Goal: Information Seeking & Learning: Learn about a topic

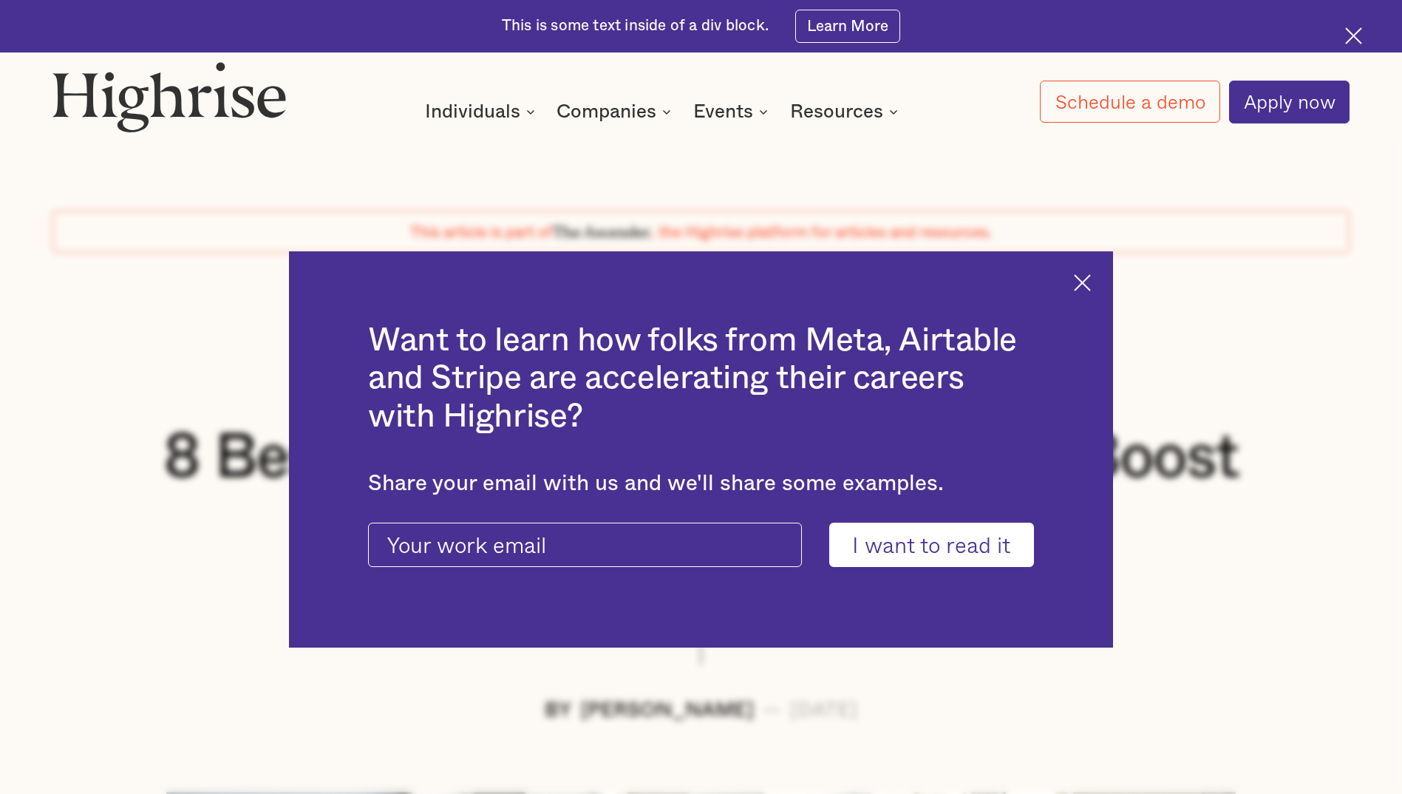
click at [1088, 289] on img at bounding box center [1082, 282] width 17 height 17
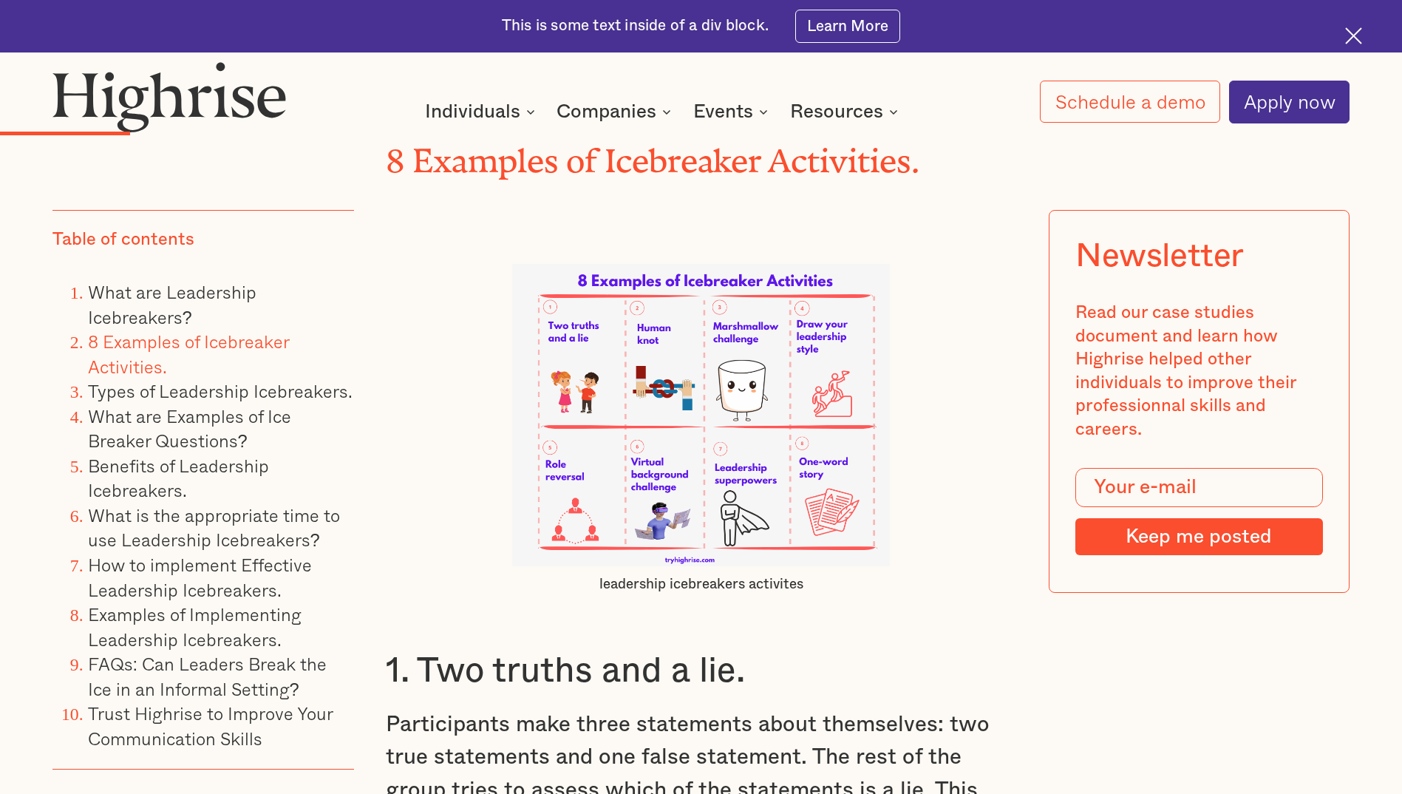
scroll to position [3770, 0]
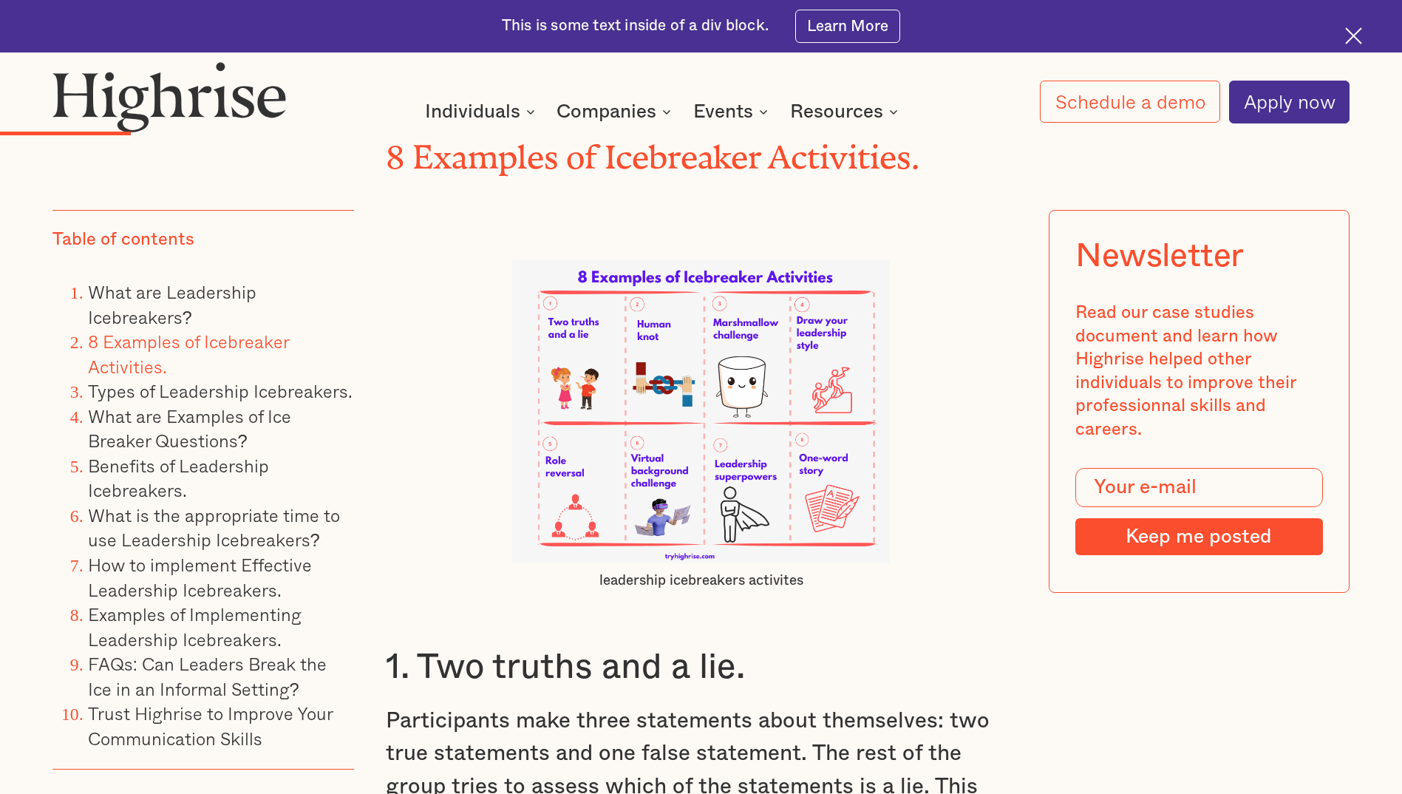
click at [645, 481] on img at bounding box center [701, 411] width 378 height 302
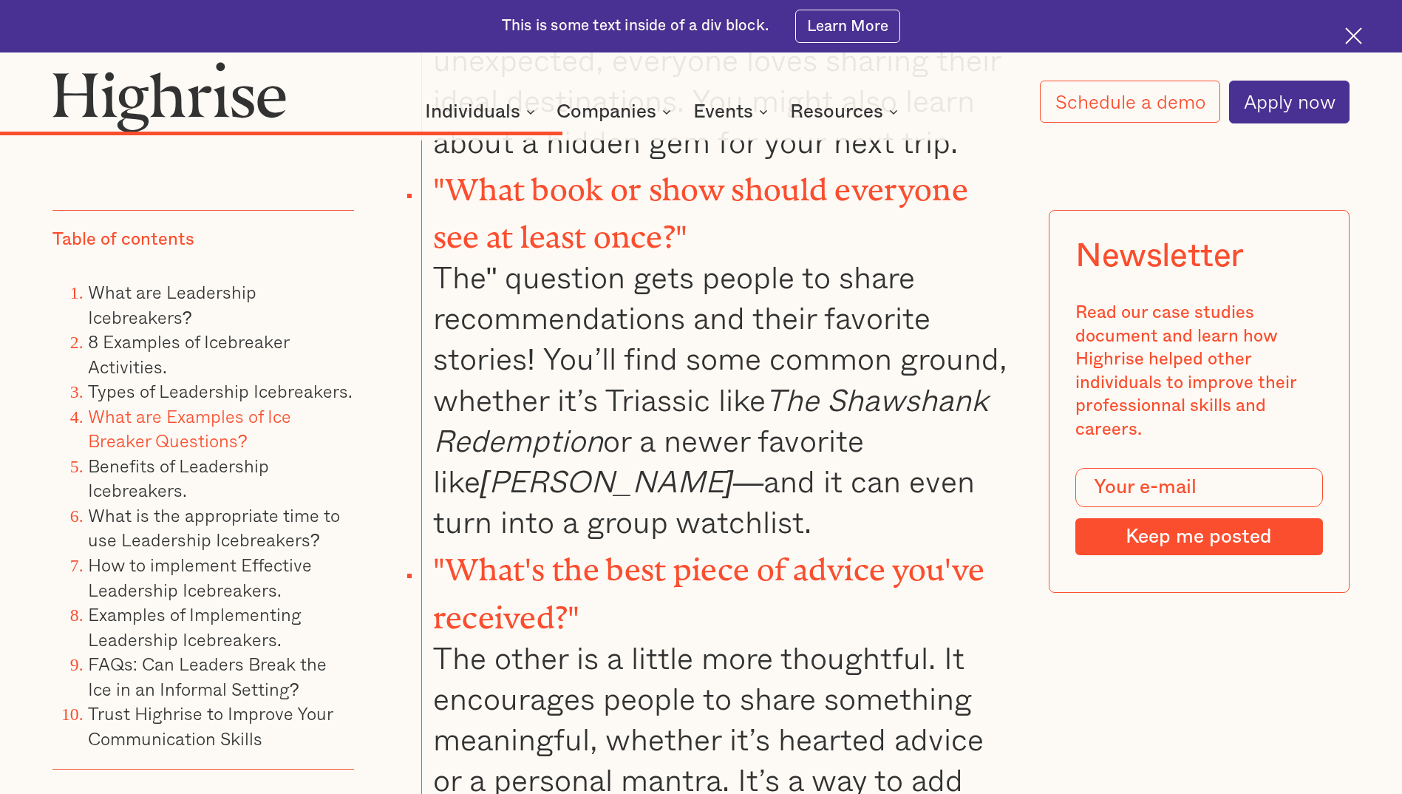
scroll to position [10720, 0]
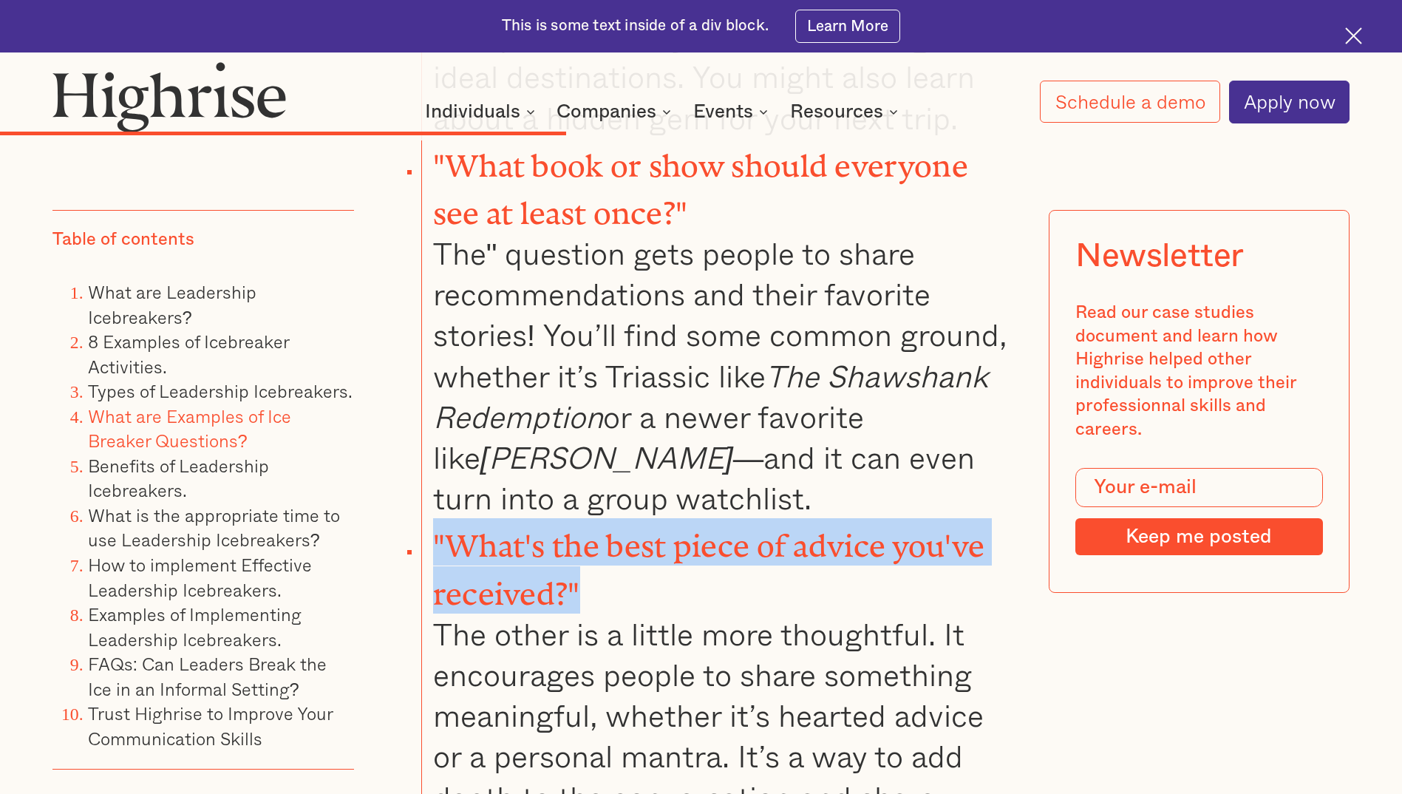
drag, startPoint x: 593, startPoint y: 421, endPoint x: 424, endPoint y: 382, distance: 173.1
click at [424, 518] on li ""What's the best piece of advice you've received?" The other is a little more t…" at bounding box center [718, 688] width 595 height 340
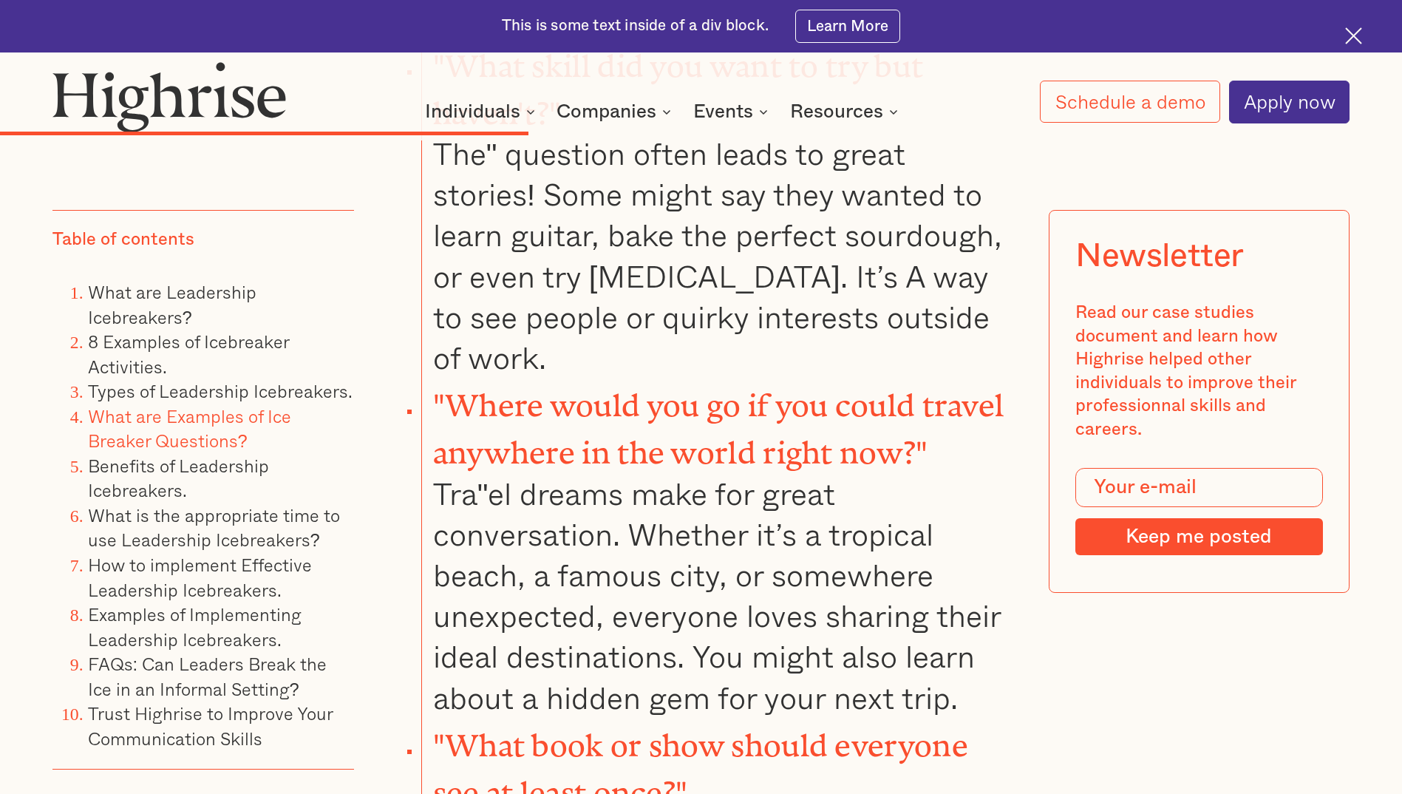
scroll to position [10350, 0]
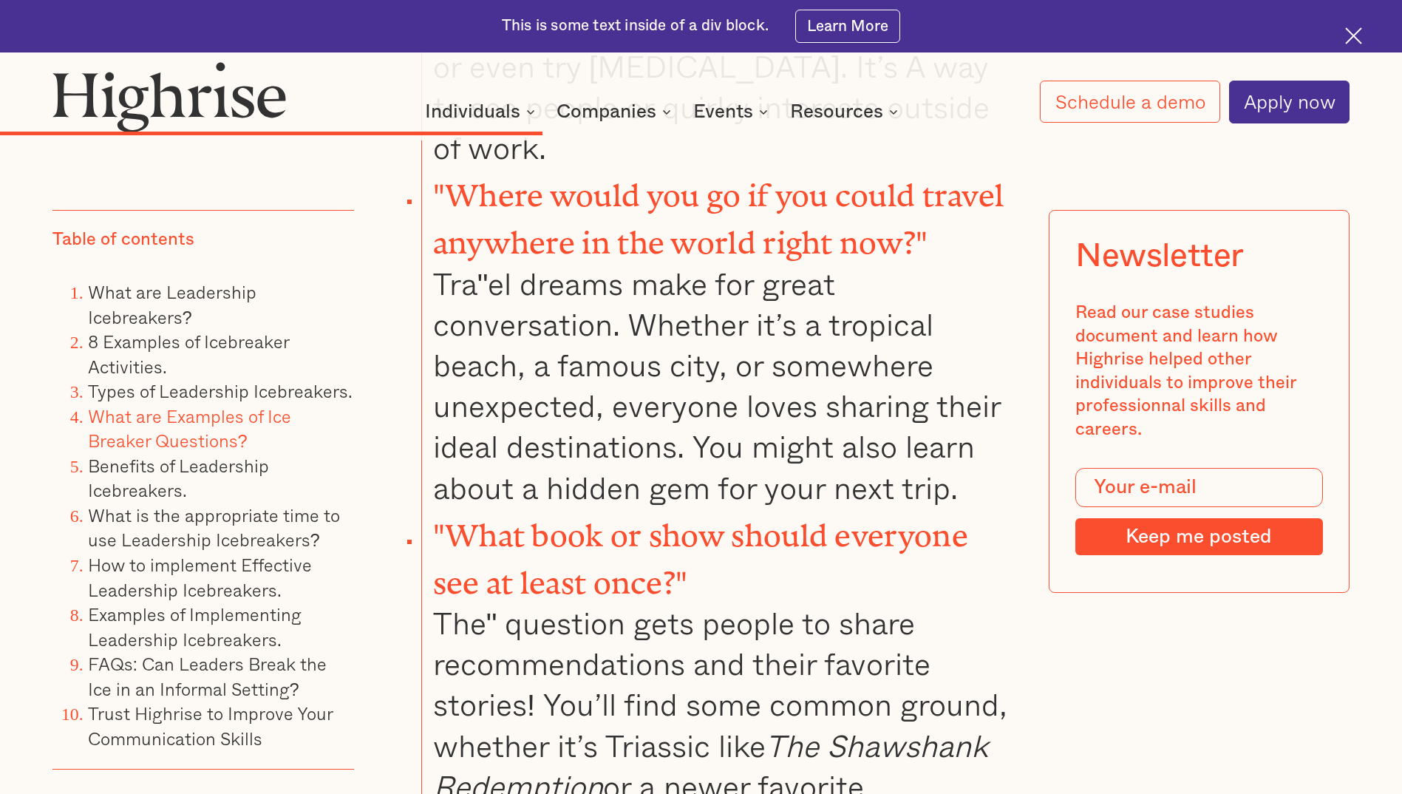
click at [787, 508] on li ""What book or show should everyone see at least once?" The" question gets peopl…" at bounding box center [718, 698] width 595 height 381
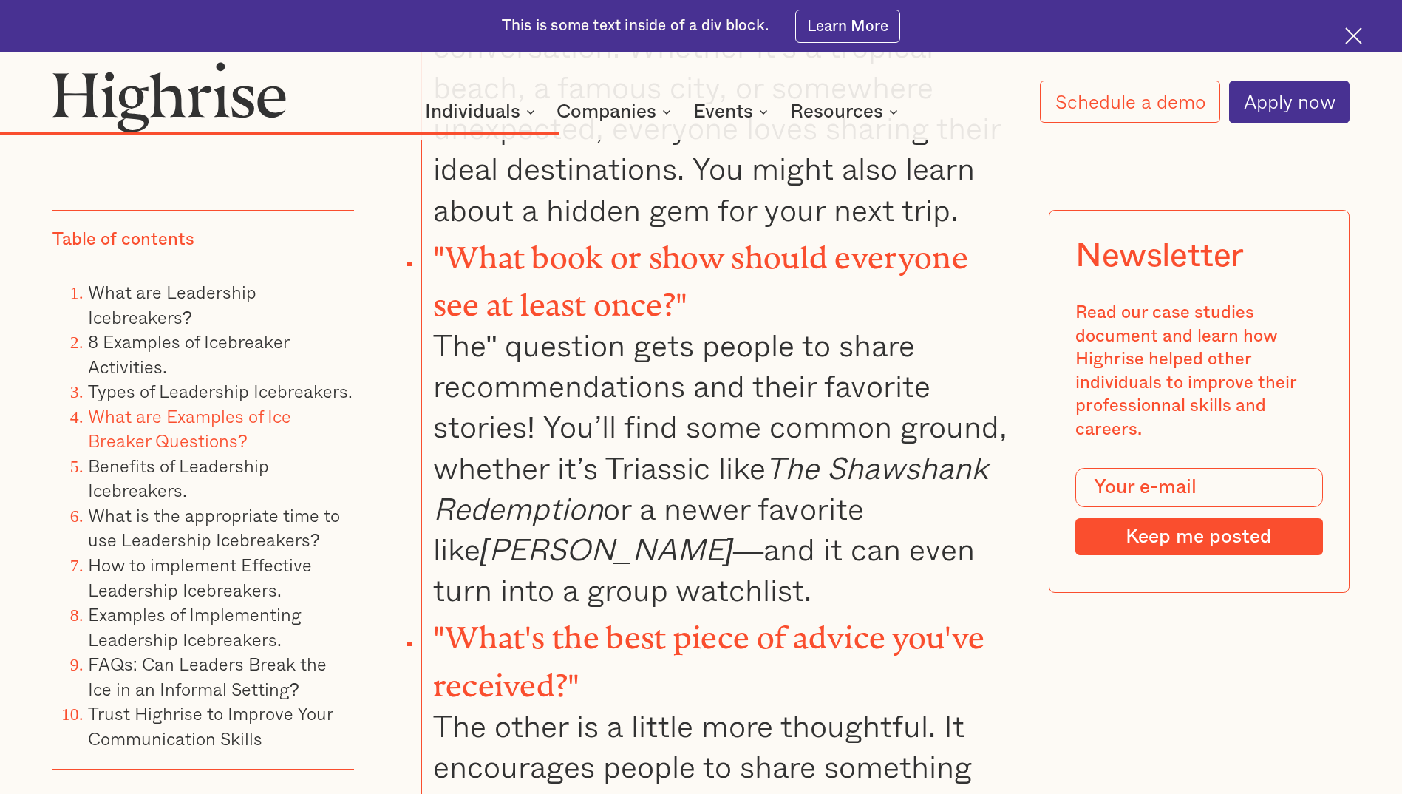
scroll to position [10646, 0]
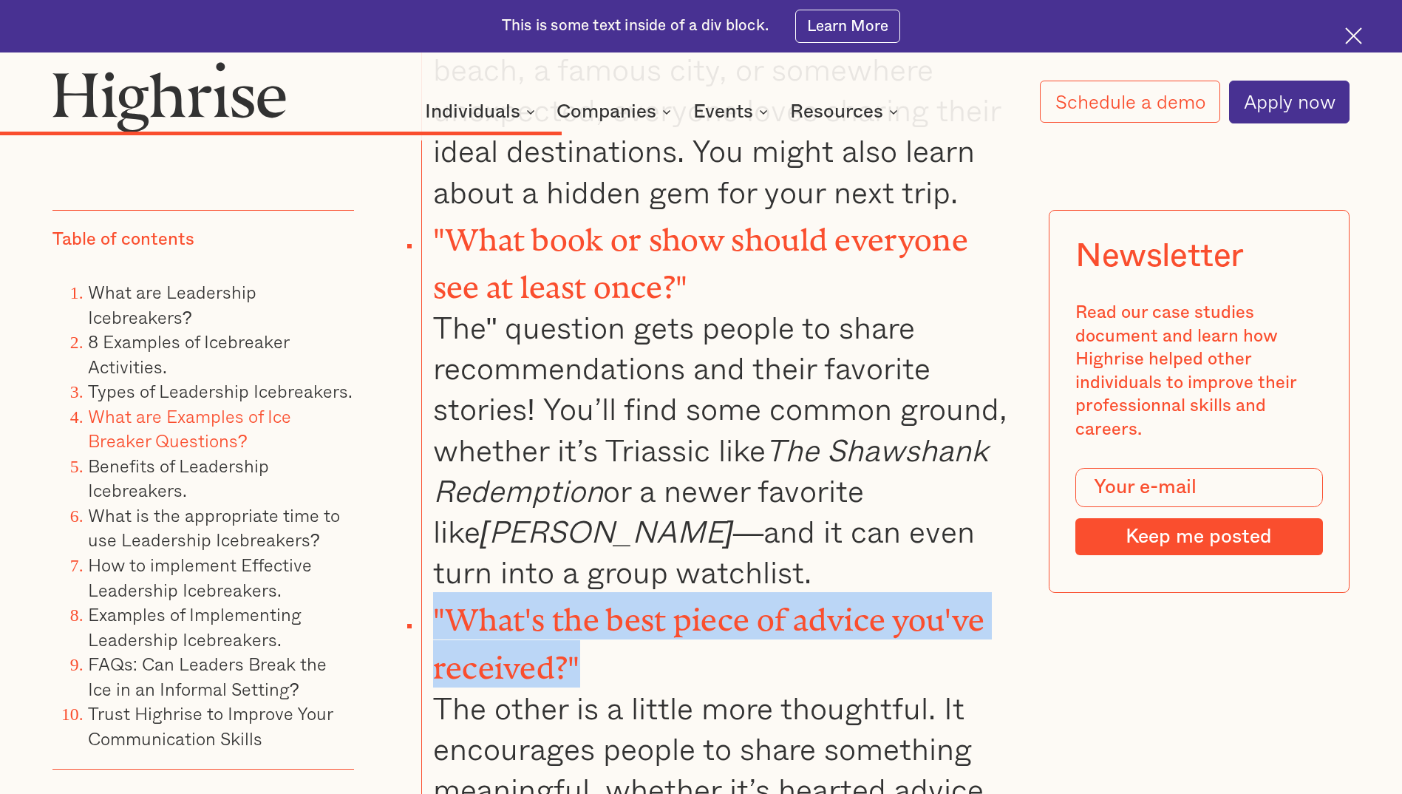
drag, startPoint x: 608, startPoint y: 492, endPoint x: 432, endPoint y: 464, distance: 178.2
click at [432, 592] on li ""What's the best piece of advice you've received?" The other is a little more t…" at bounding box center [718, 762] width 595 height 340
drag, startPoint x: 432, startPoint y: 464, endPoint x: 580, endPoint y: 480, distance: 149.4
click at [580, 592] on li ""What's the best piece of advice you've received?" The other is a little more t…" at bounding box center [718, 762] width 595 height 340
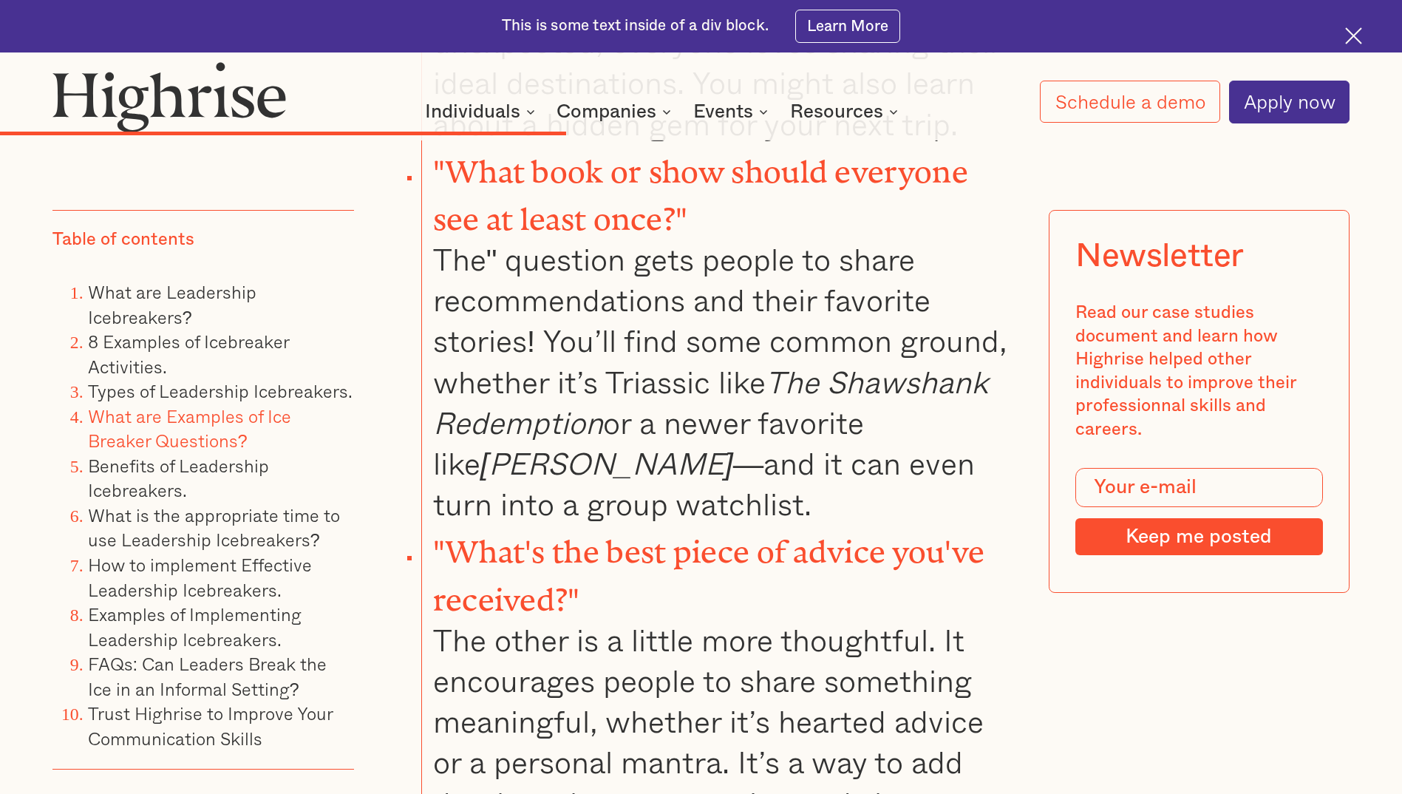
scroll to position [10720, 0]
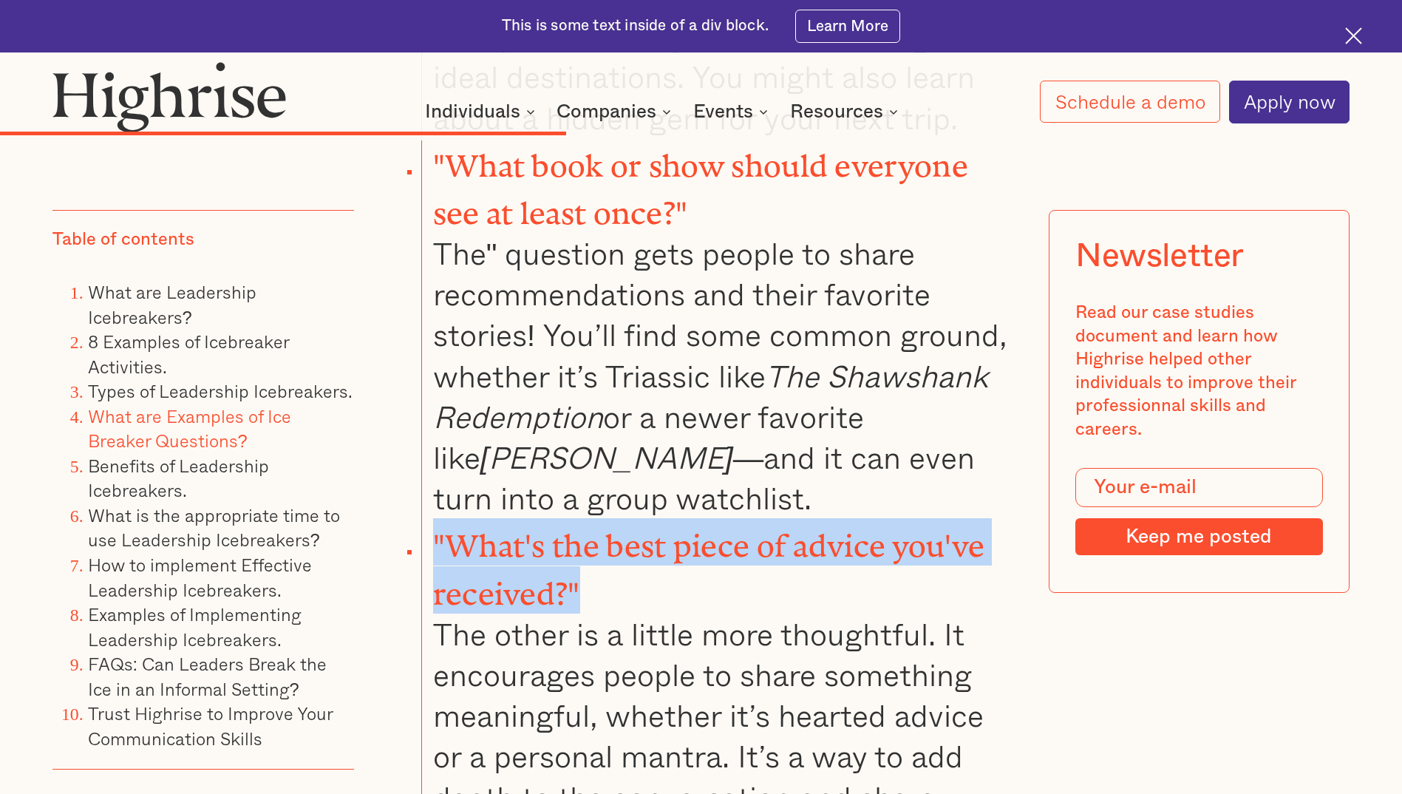
drag, startPoint x: 599, startPoint y: 415, endPoint x: 412, endPoint y: 381, distance: 190.0
click at [671, 518] on li ""What's the best piece of advice you've received?" The other is a little more t…" at bounding box center [718, 688] width 595 height 340
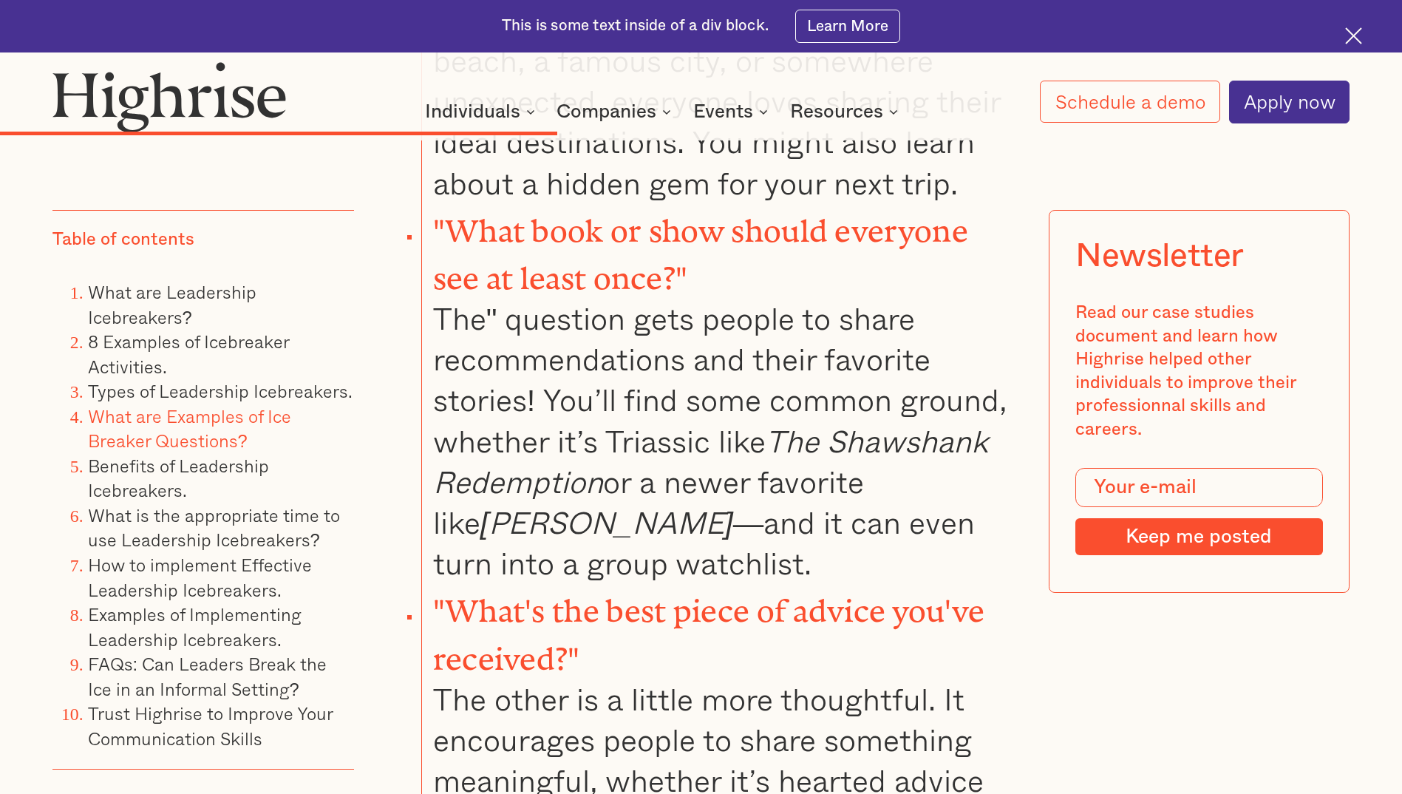
scroll to position [10572, 0]
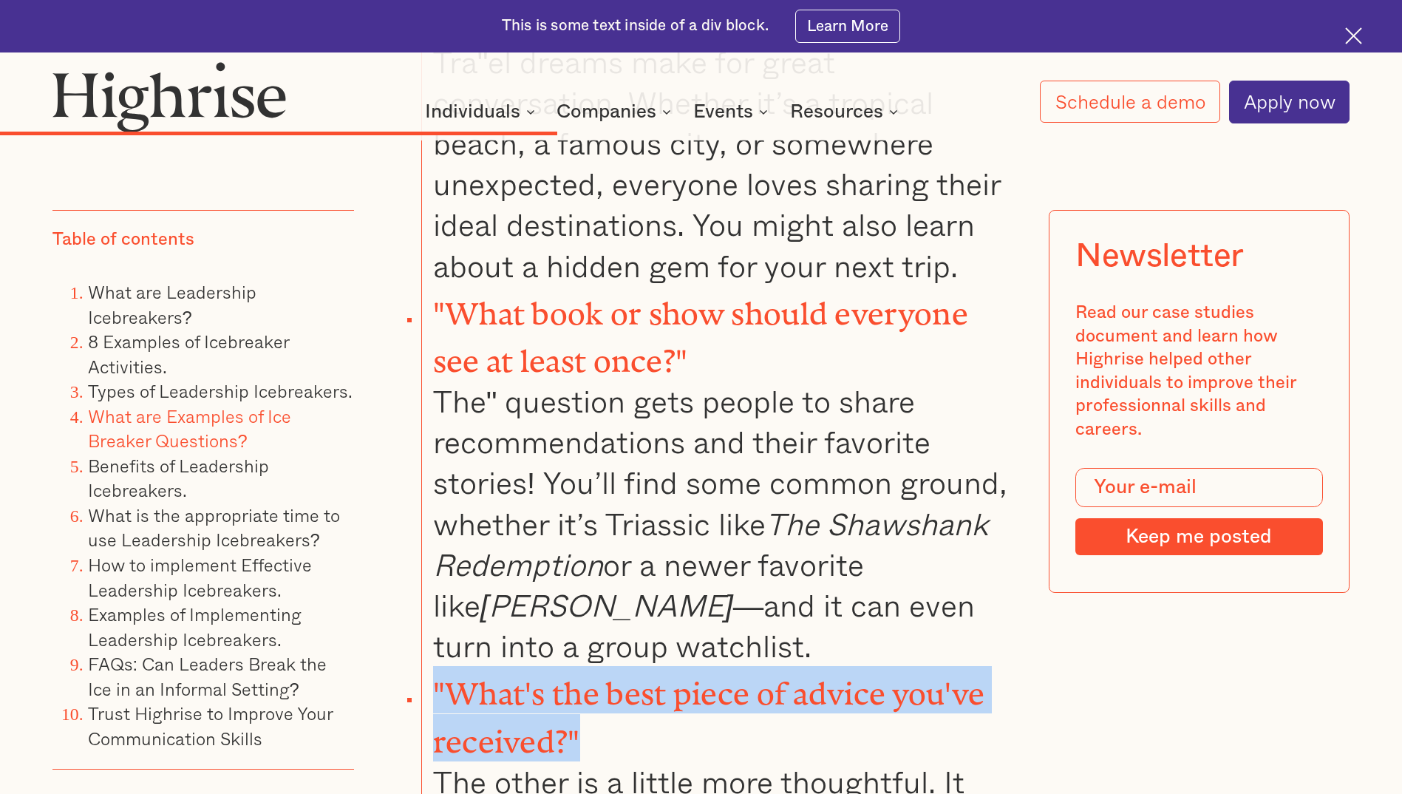
drag, startPoint x: 591, startPoint y: 564, endPoint x: 434, endPoint y: 529, distance: 160.5
drag, startPoint x: 434, startPoint y: 529, endPoint x: 506, endPoint y: 530, distance: 72.5
drag, startPoint x: 506, startPoint y: 530, endPoint x: 943, endPoint y: 559, distance: 437.1
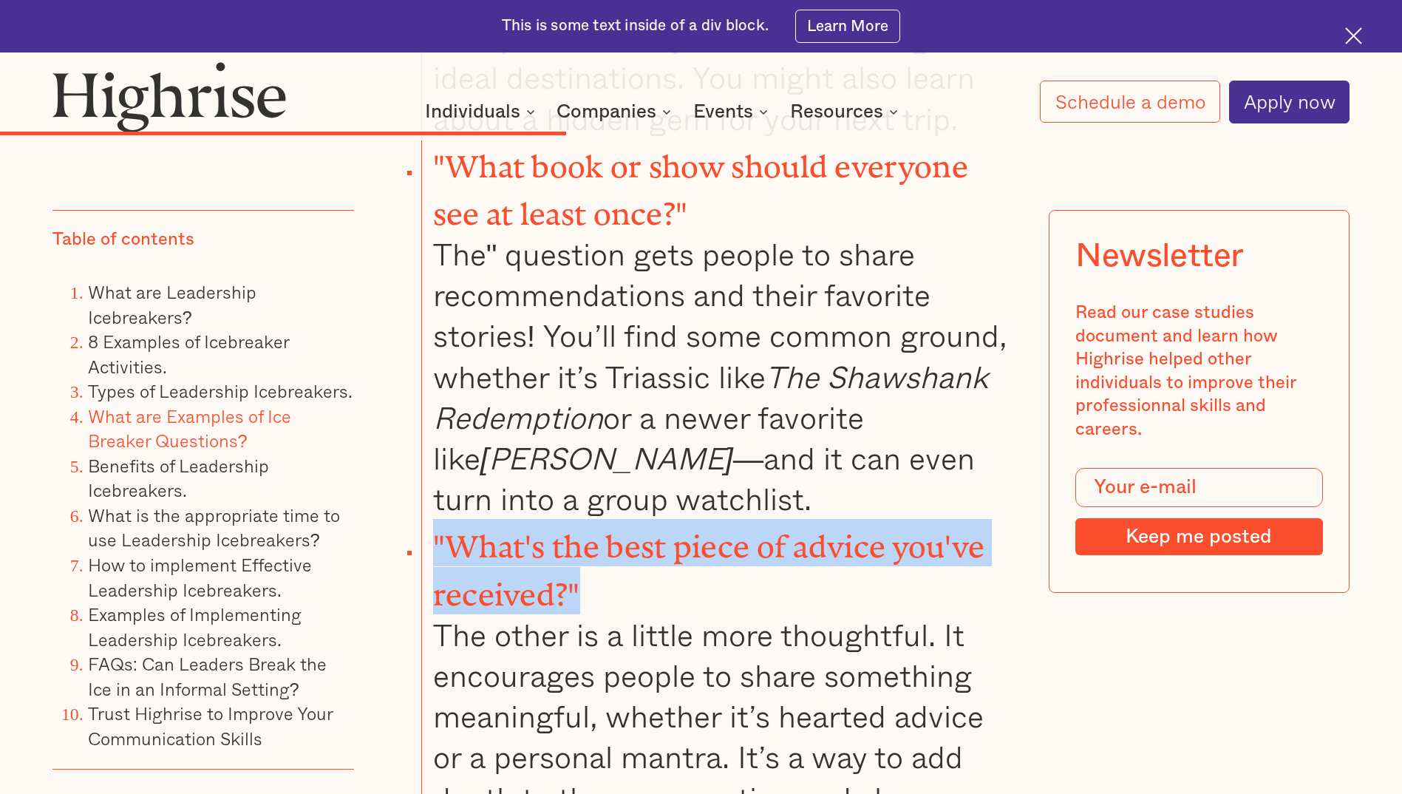
scroll to position [10720, 0]
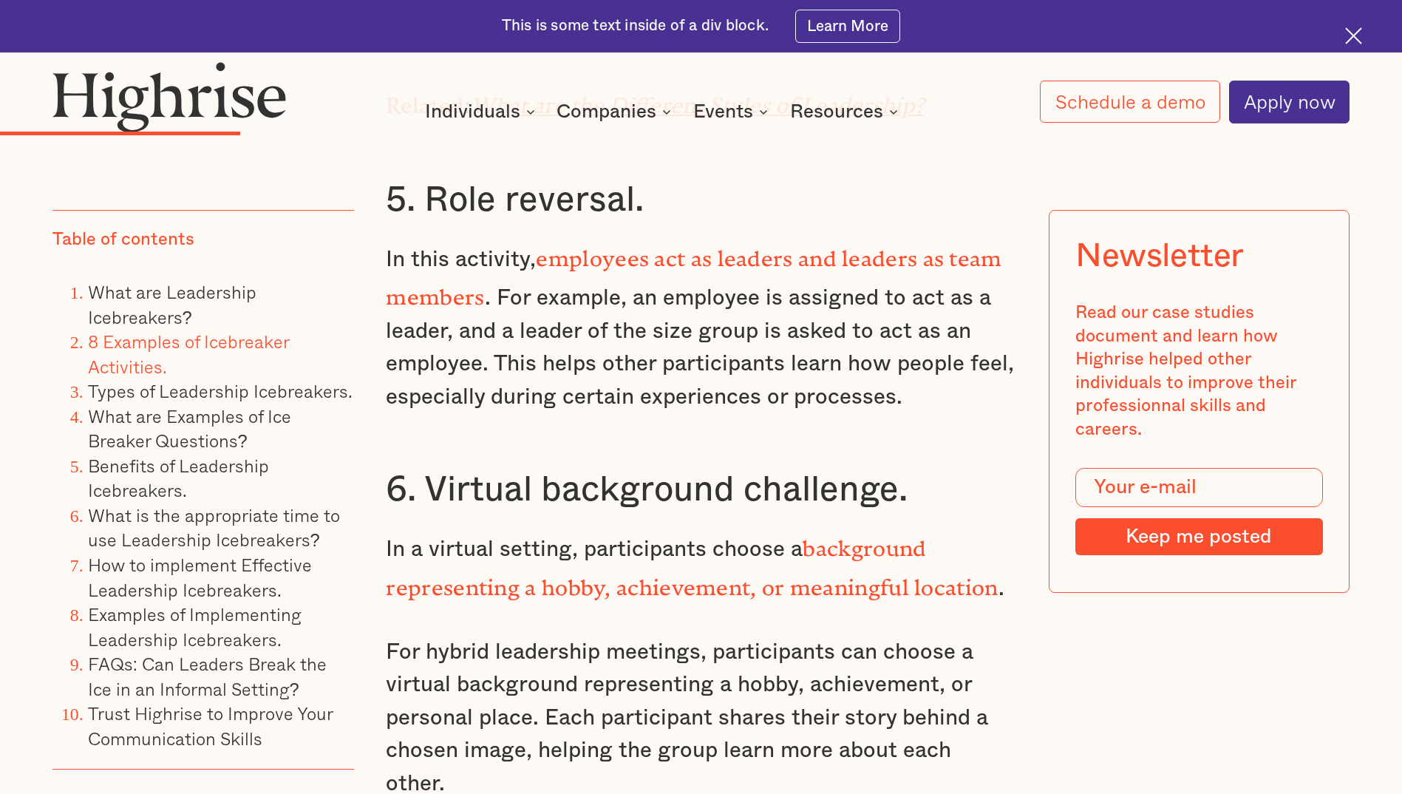
scroll to position [5619, 0]
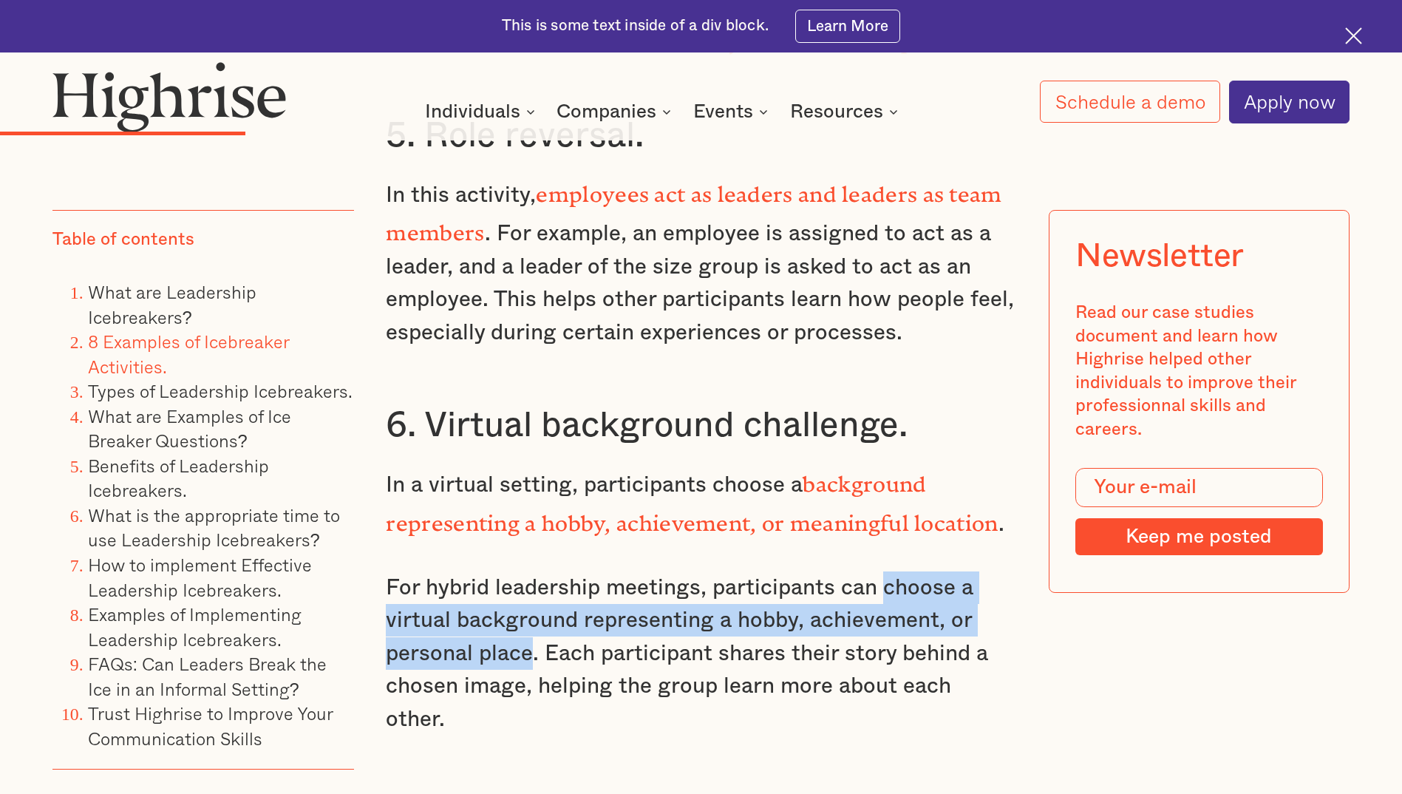
drag, startPoint x: 533, startPoint y: 620, endPoint x: 880, endPoint y: 558, distance: 352.2
click at [880, 571] on p "For hybrid leadership meetings, participants can choose a virtual background re…" at bounding box center [701, 653] width 630 height 164
drag, startPoint x: 880, startPoint y: 558, endPoint x: 930, endPoint y: 559, distance: 50.3
copy p "choose a virtual background representing a hobby, achievement, or personal place"
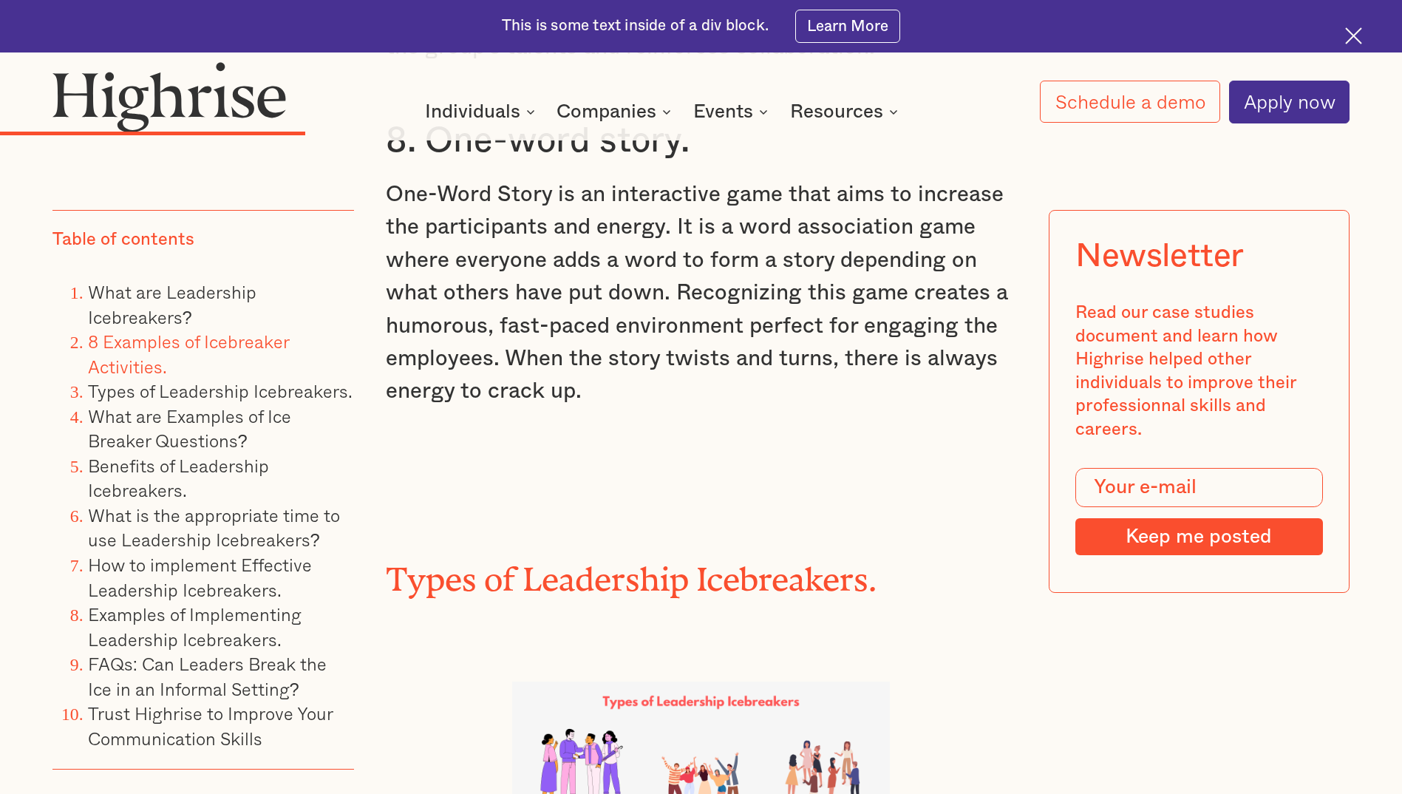
scroll to position [6580, 0]
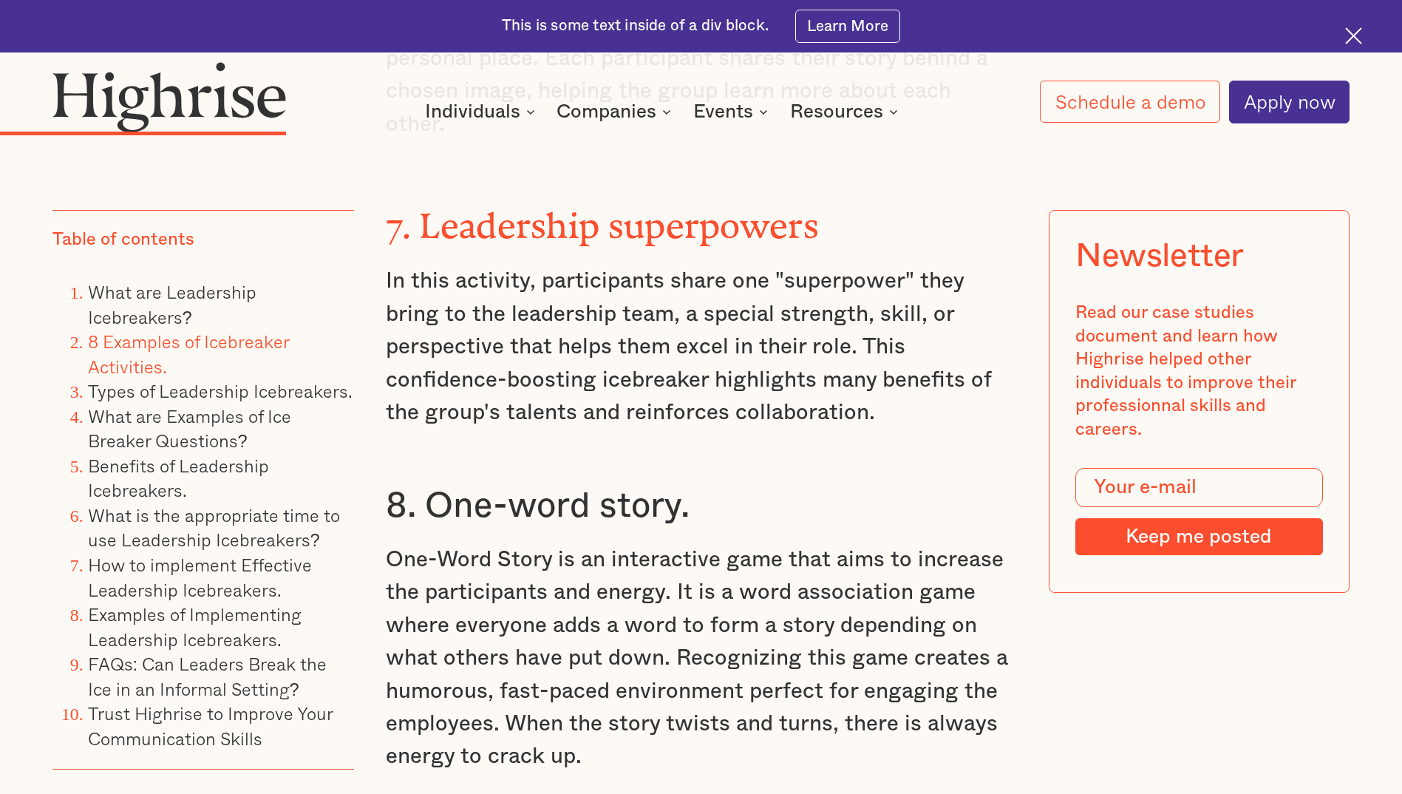
scroll to position [6210, 0]
